Goal: Information Seeking & Learning: Learn about a topic

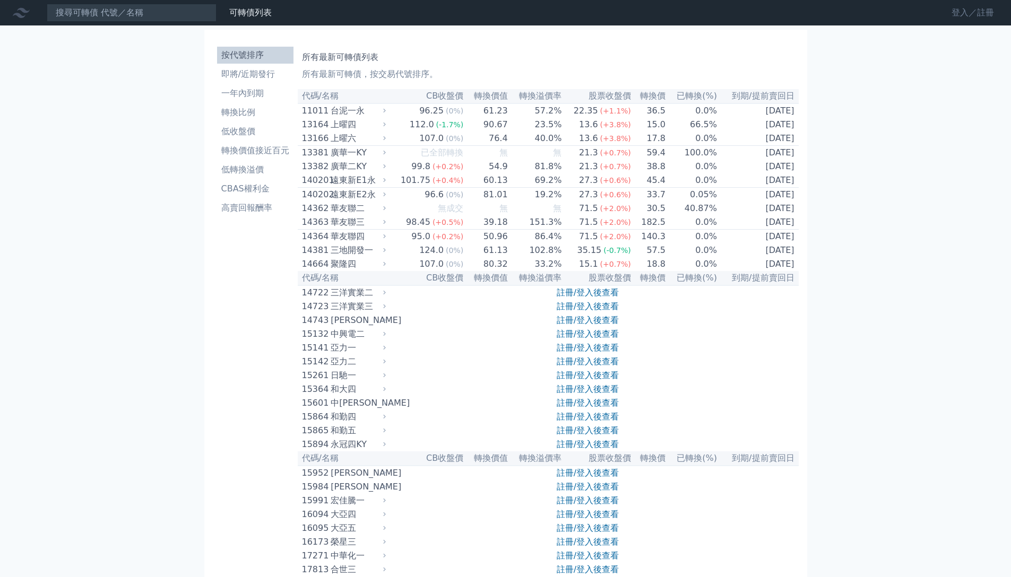
click at [958, 15] on link "登入／註冊" at bounding box center [972, 12] width 59 height 17
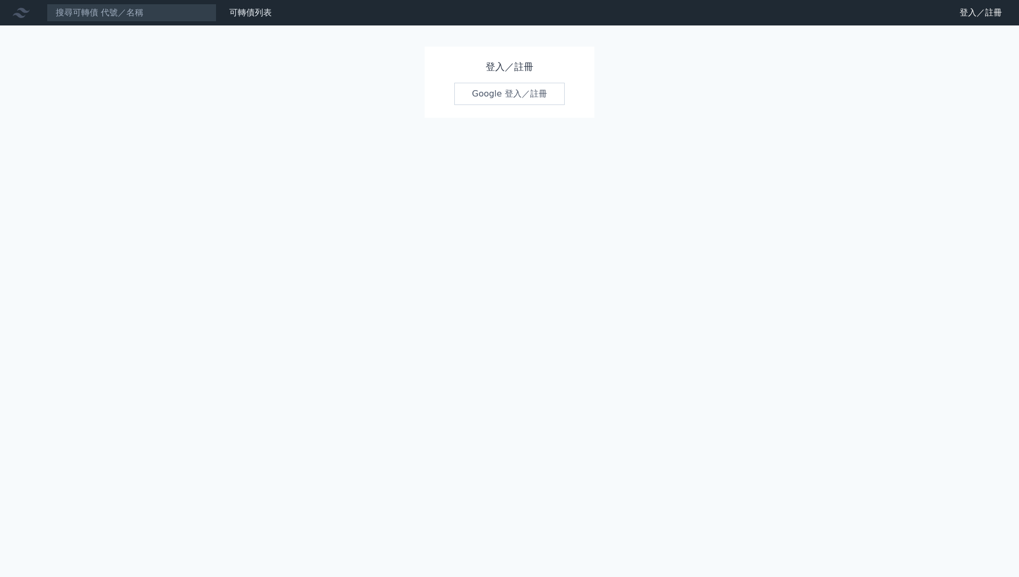
click at [539, 93] on link "Google 登入／註冊" at bounding box center [509, 94] width 110 height 22
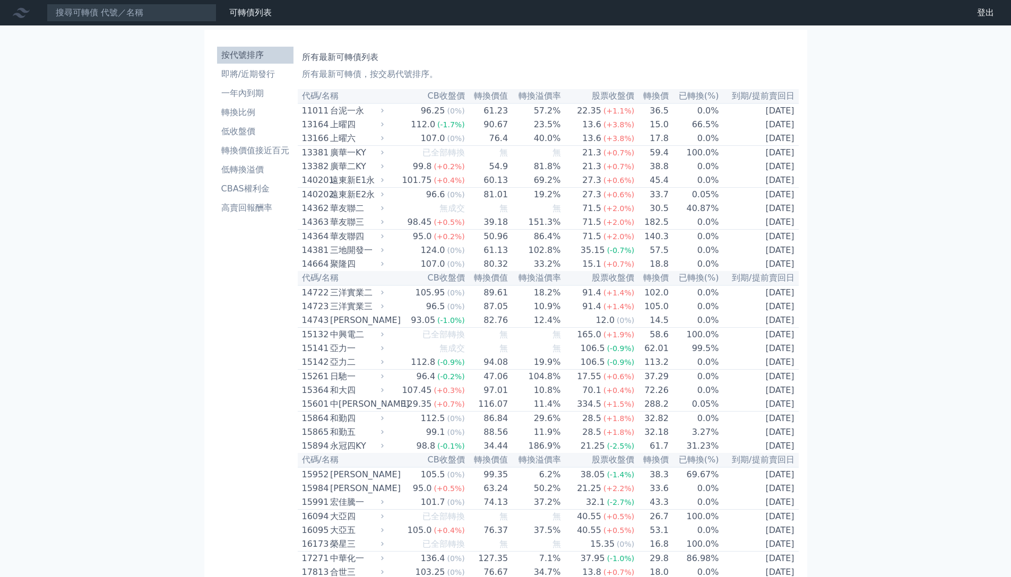
scroll to position [4283, 0]
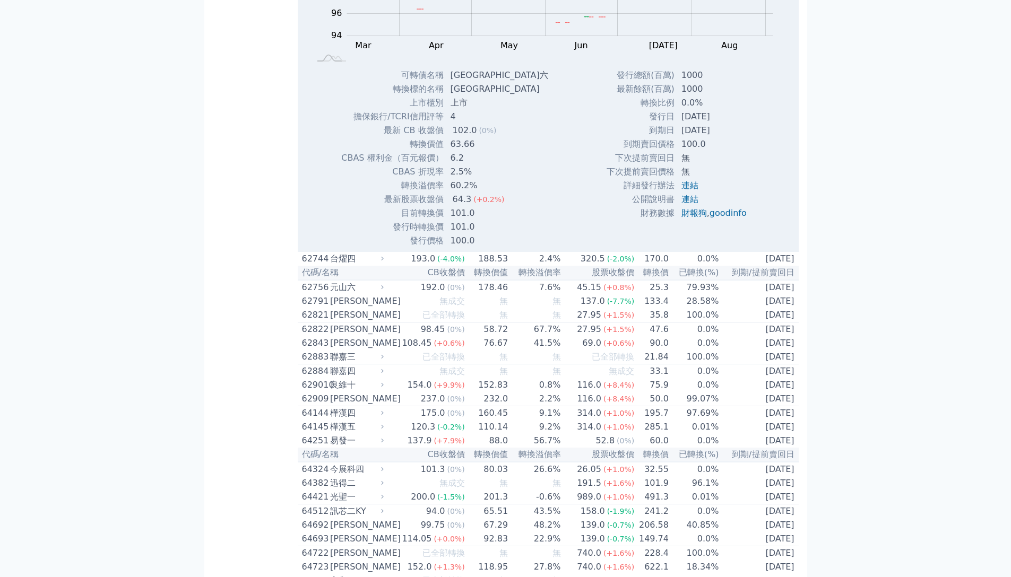
scroll to position [4404, 0]
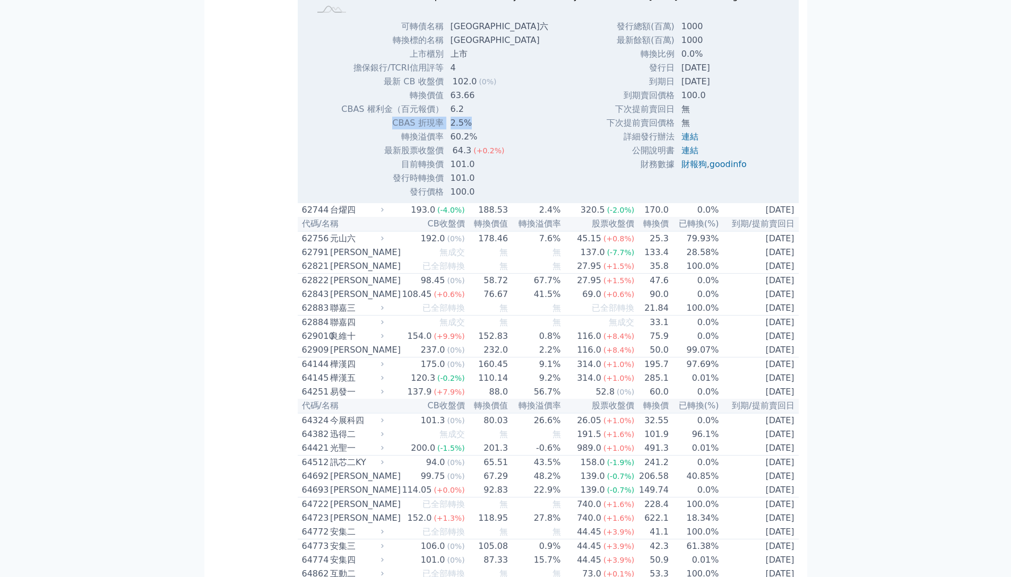
drag, startPoint x: 473, startPoint y: 436, endPoint x: 394, endPoint y: 441, distance: 79.7
click at [394, 130] on tr "CBAS 折現率 2.5%" at bounding box center [449, 123] width 216 height 14
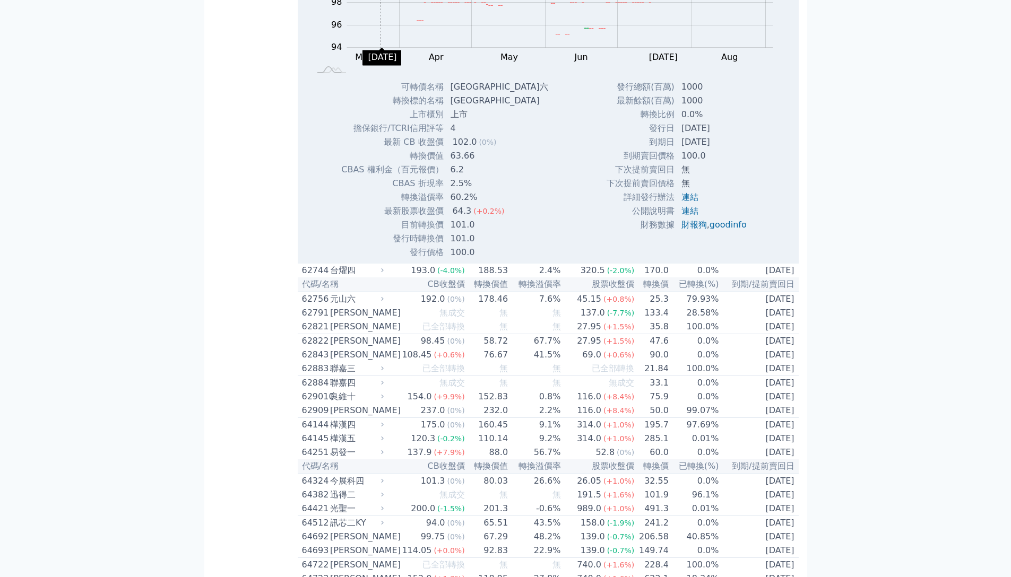
scroll to position [4712, 0]
